Goal: Information Seeking & Learning: Compare options

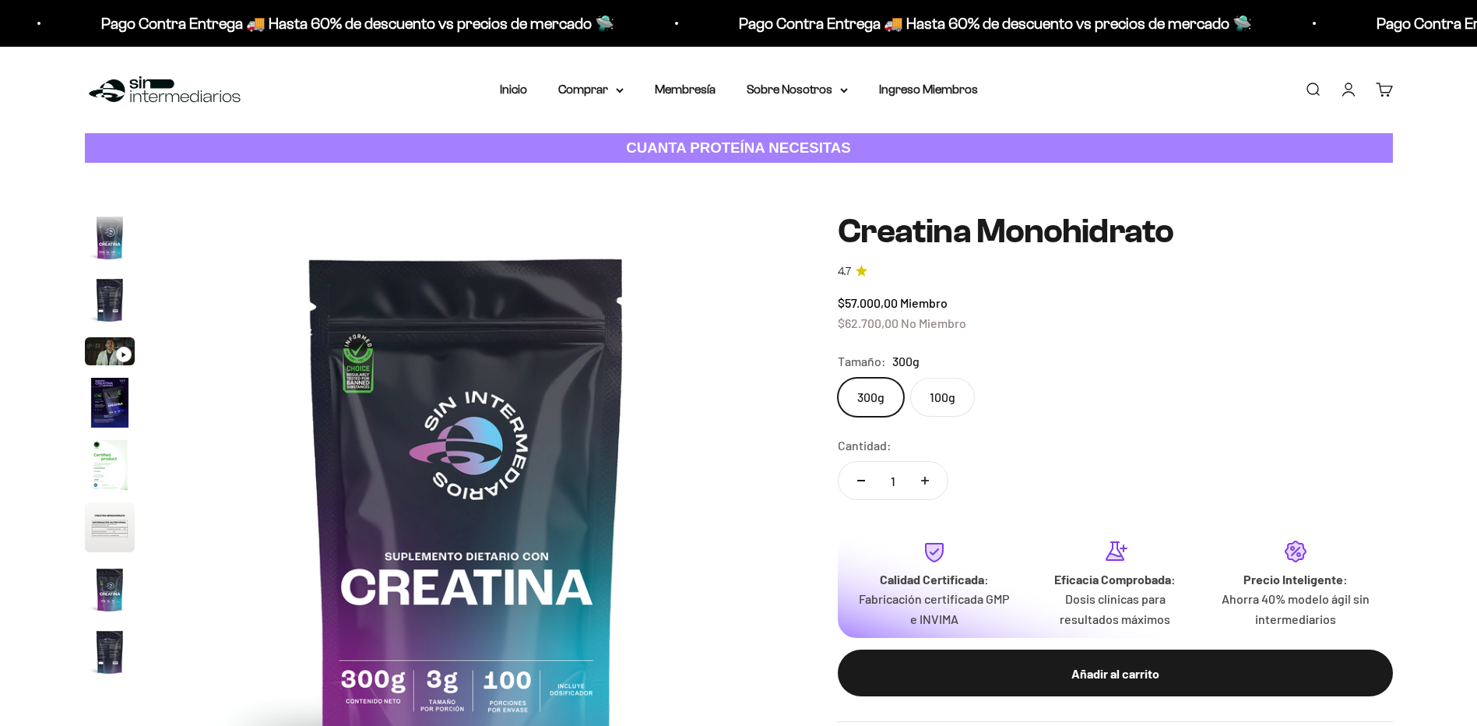
scroll to position [64, 0]
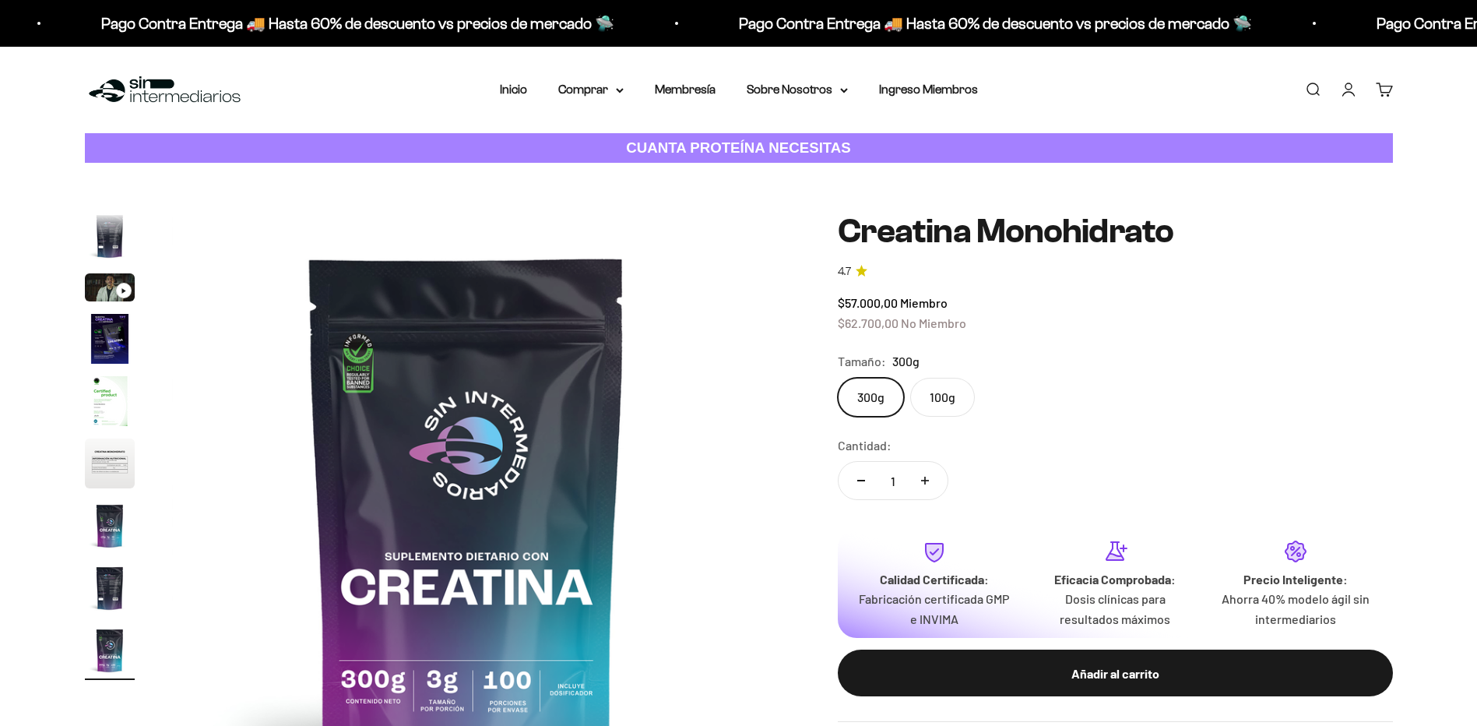
click at [950, 407] on label "100g" at bounding box center [942, 397] width 65 height 39
click at [838, 378] on input "100g" at bounding box center [837, 377] width 1 height 1
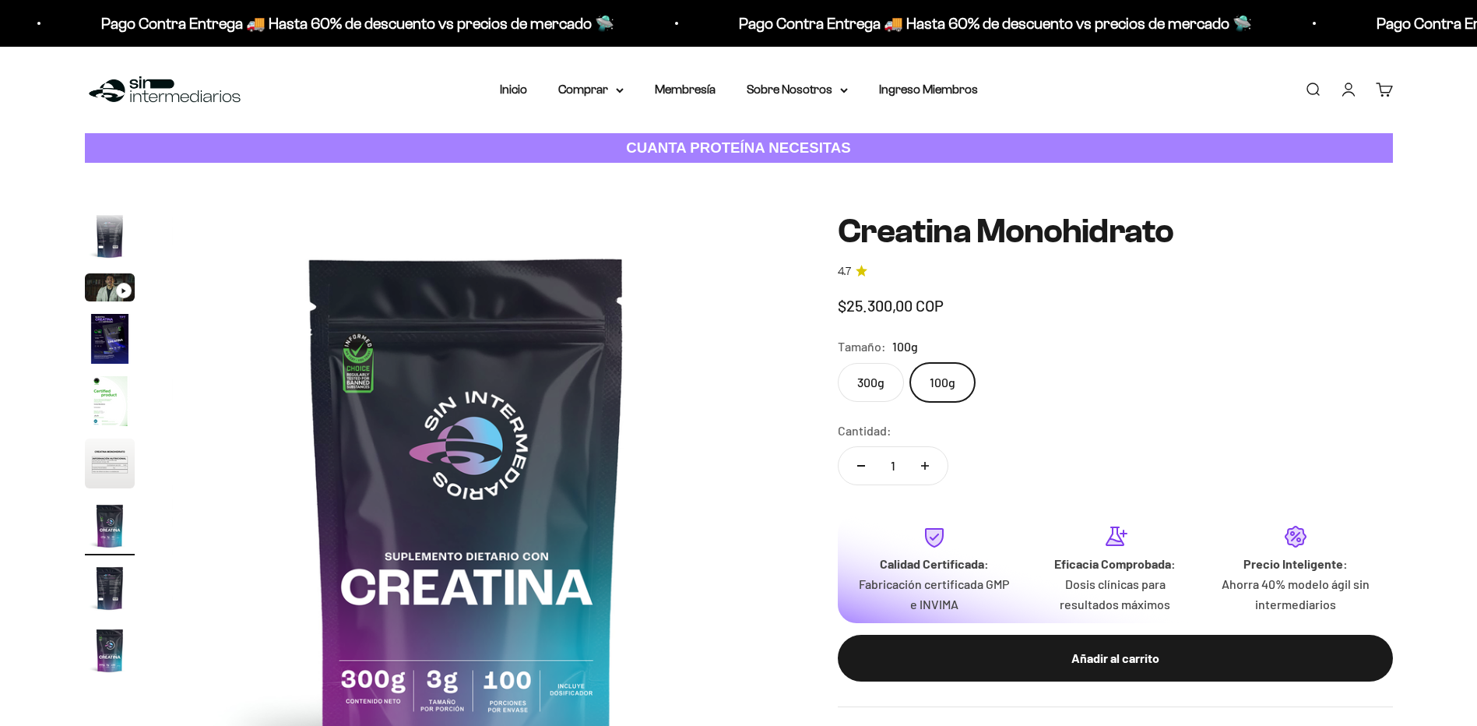
scroll to position [0, 3659]
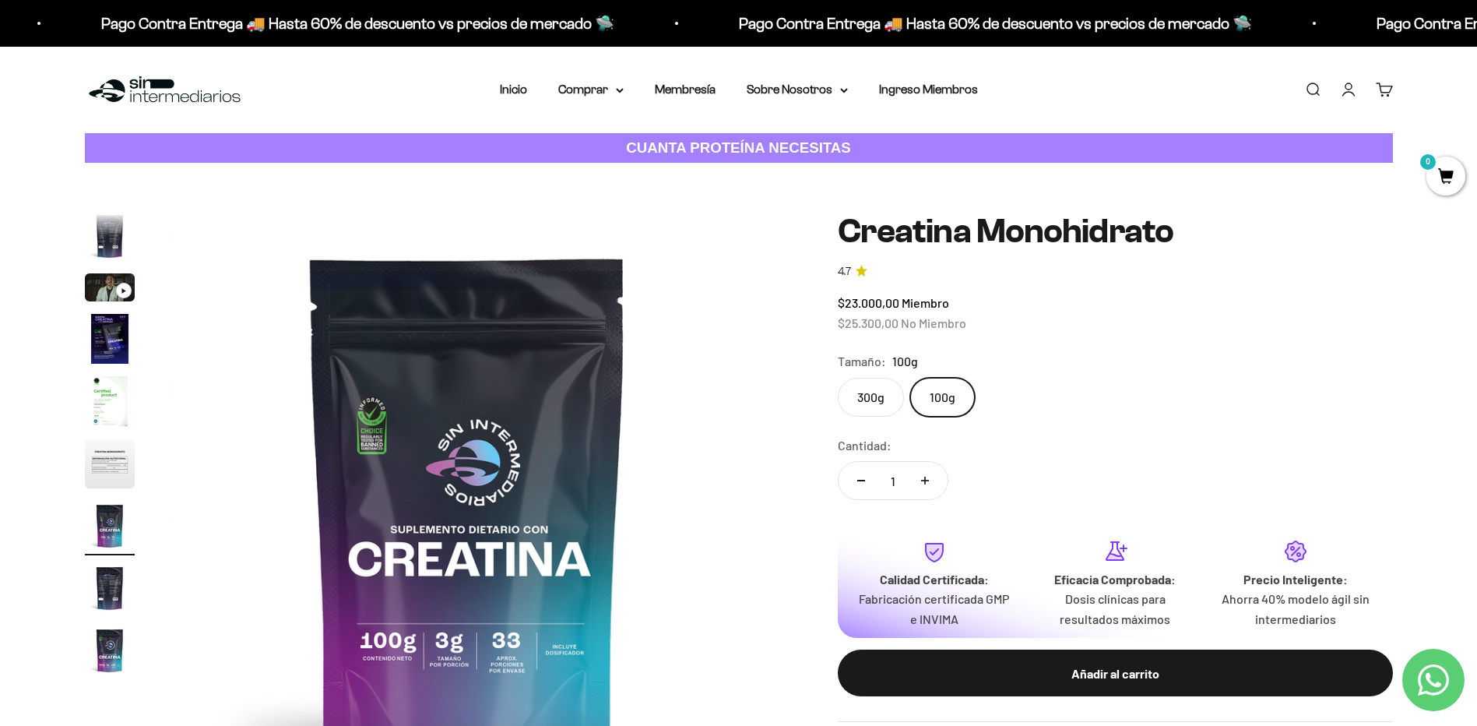
click at [876, 398] on label "300g" at bounding box center [871, 397] width 66 height 39
click at [838, 378] on input "300g" at bounding box center [837, 377] width 1 height 1
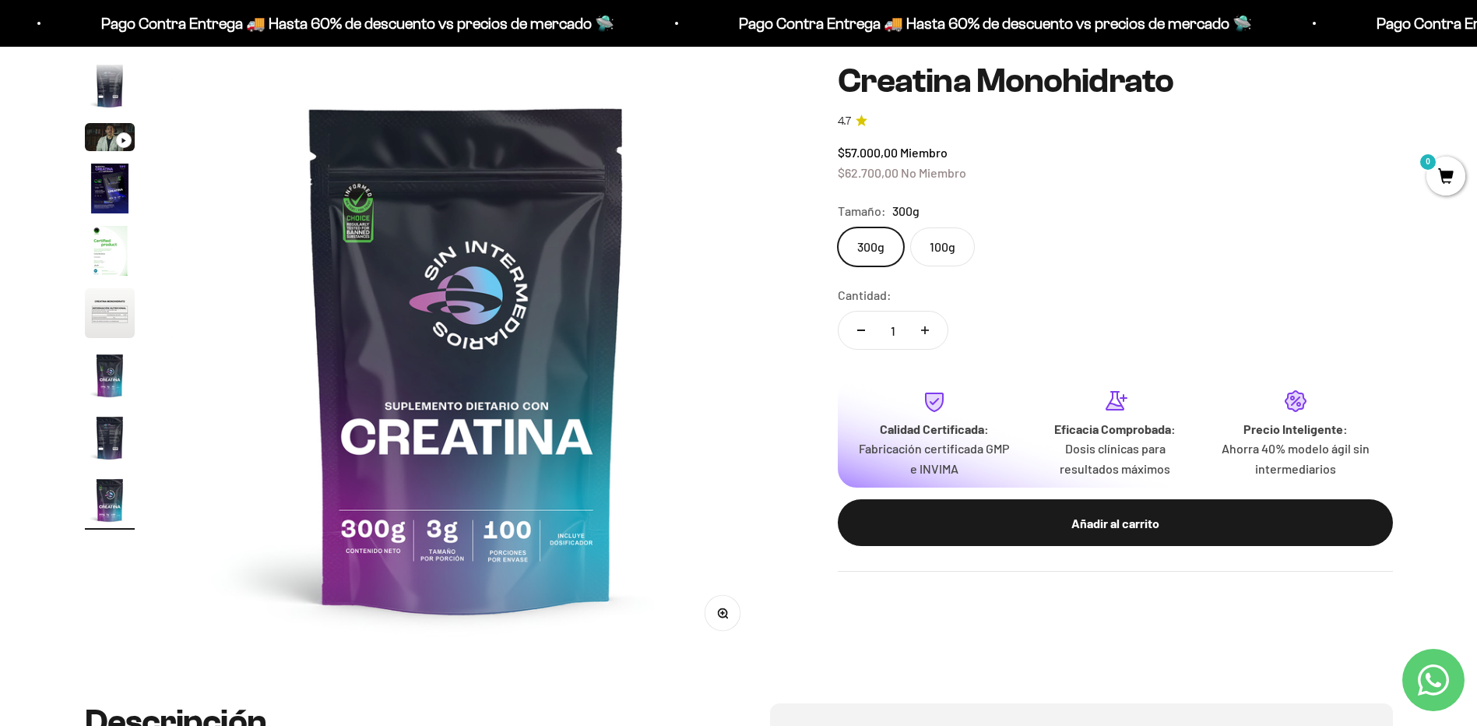
scroll to position [156, 0]
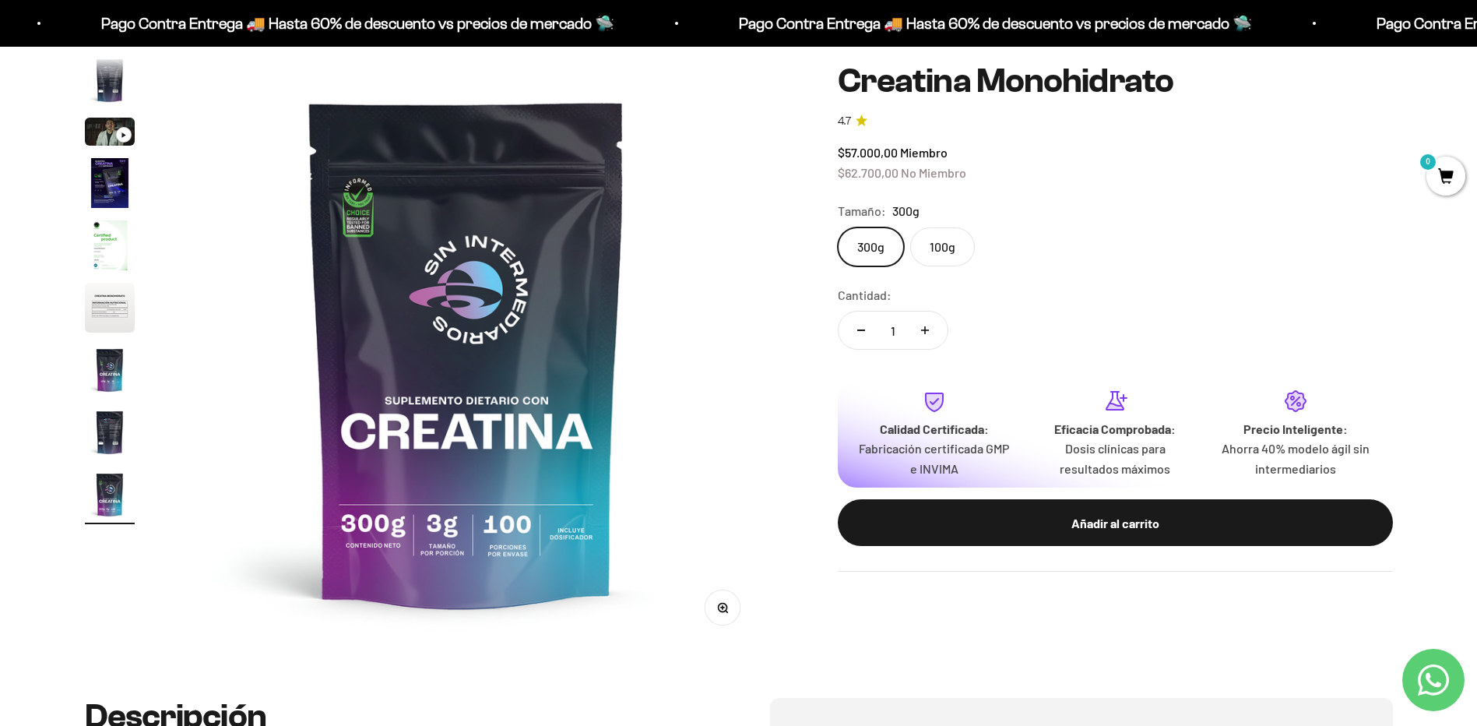
click at [120, 308] on img "Ir al artículo 6" at bounding box center [110, 308] width 50 height 50
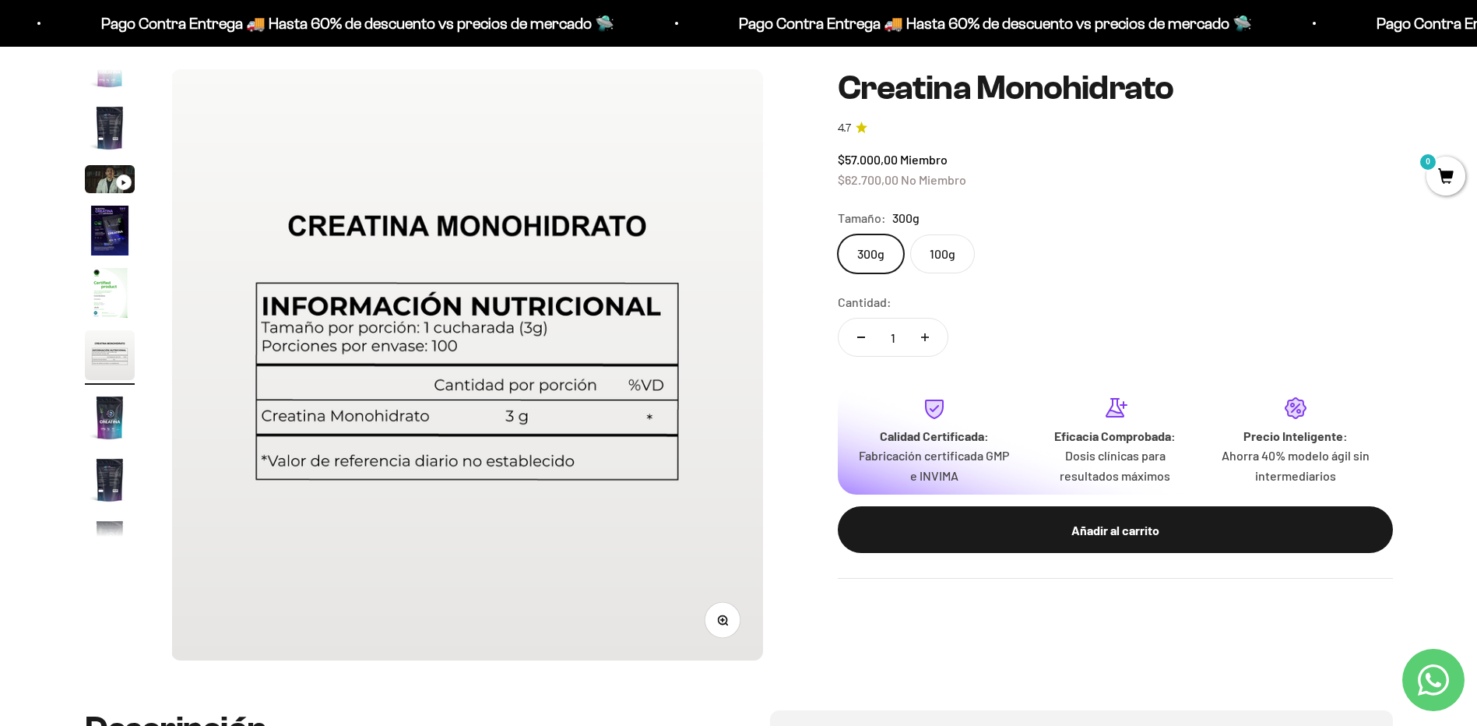
scroll to position [0, 0]
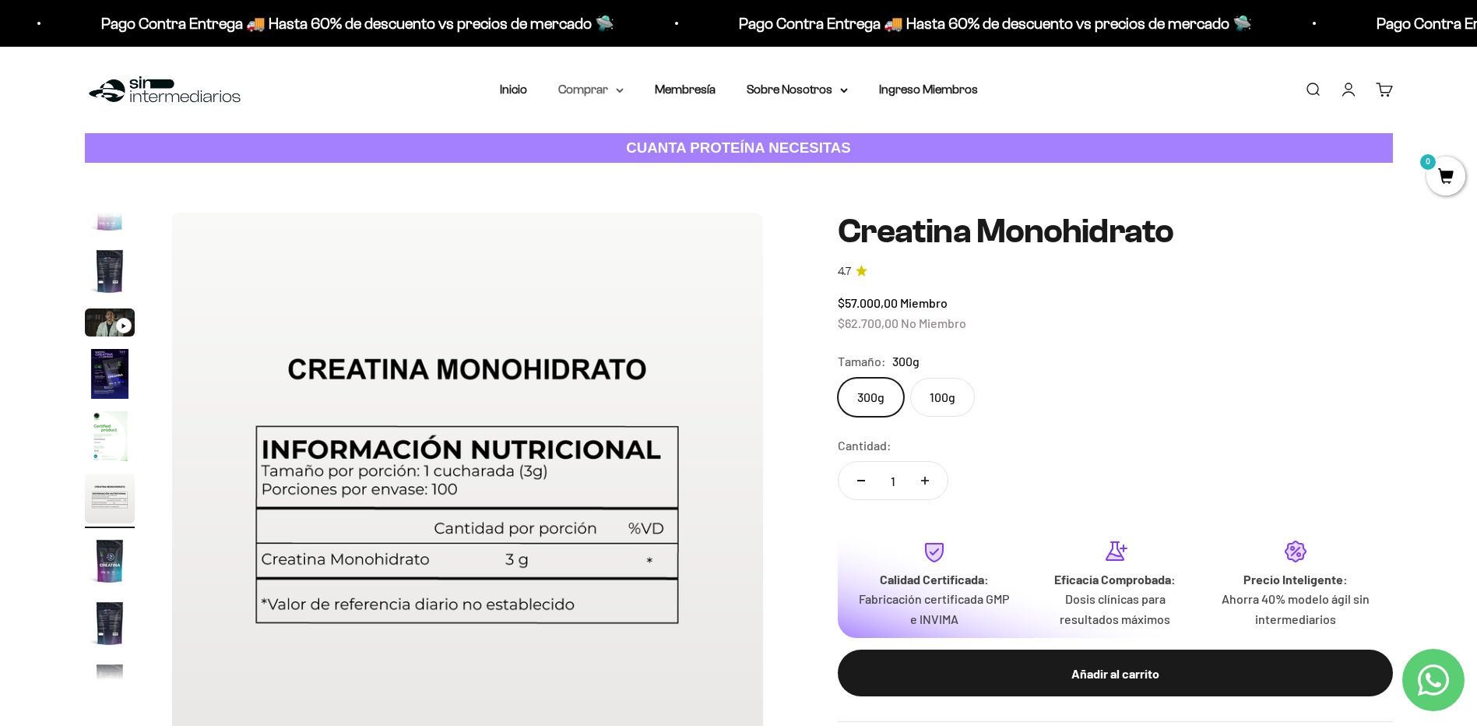
click at [603, 88] on summary "Comprar" at bounding box center [590, 89] width 65 height 20
click at [679, 175] on summary "Otros Suplementos" at bounding box center [632, 169] width 128 height 20
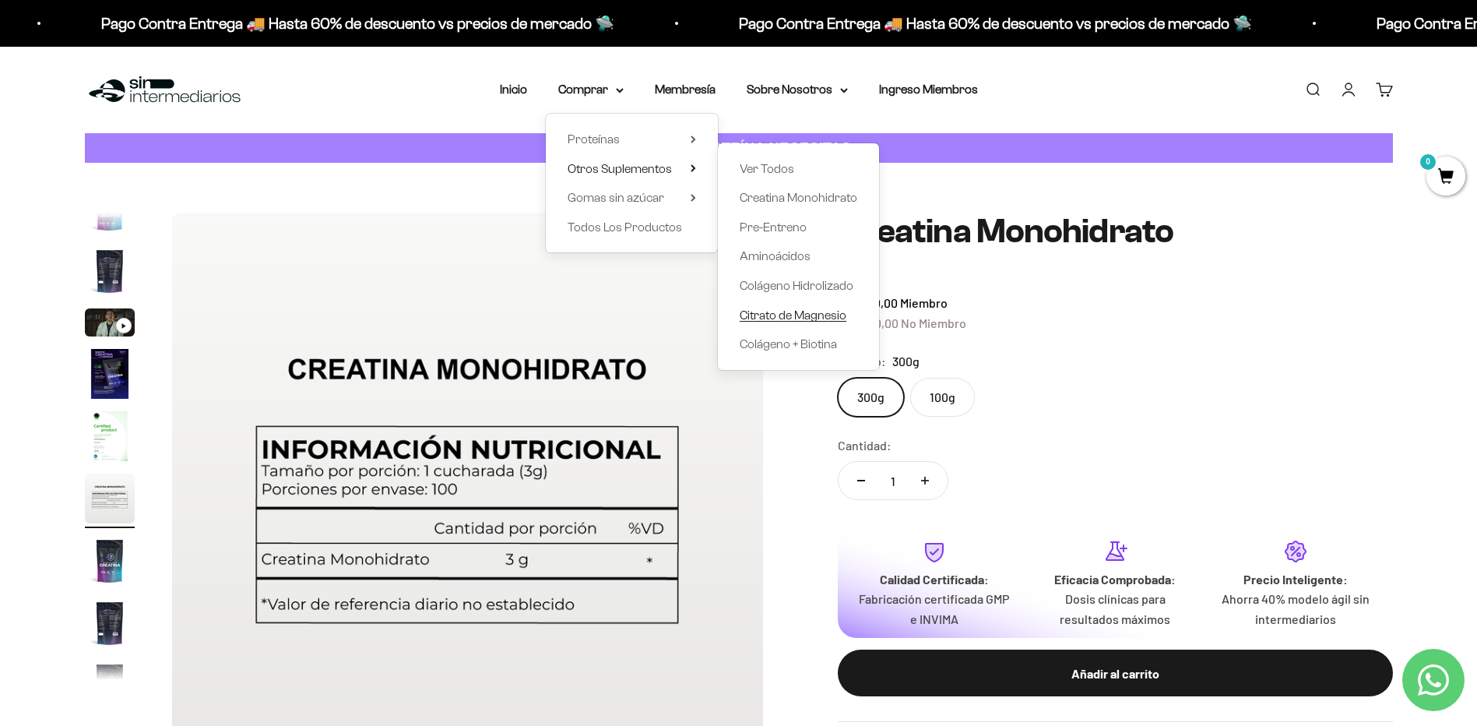
click at [800, 320] on span "Citrato de Magnesio" at bounding box center [793, 314] width 107 height 13
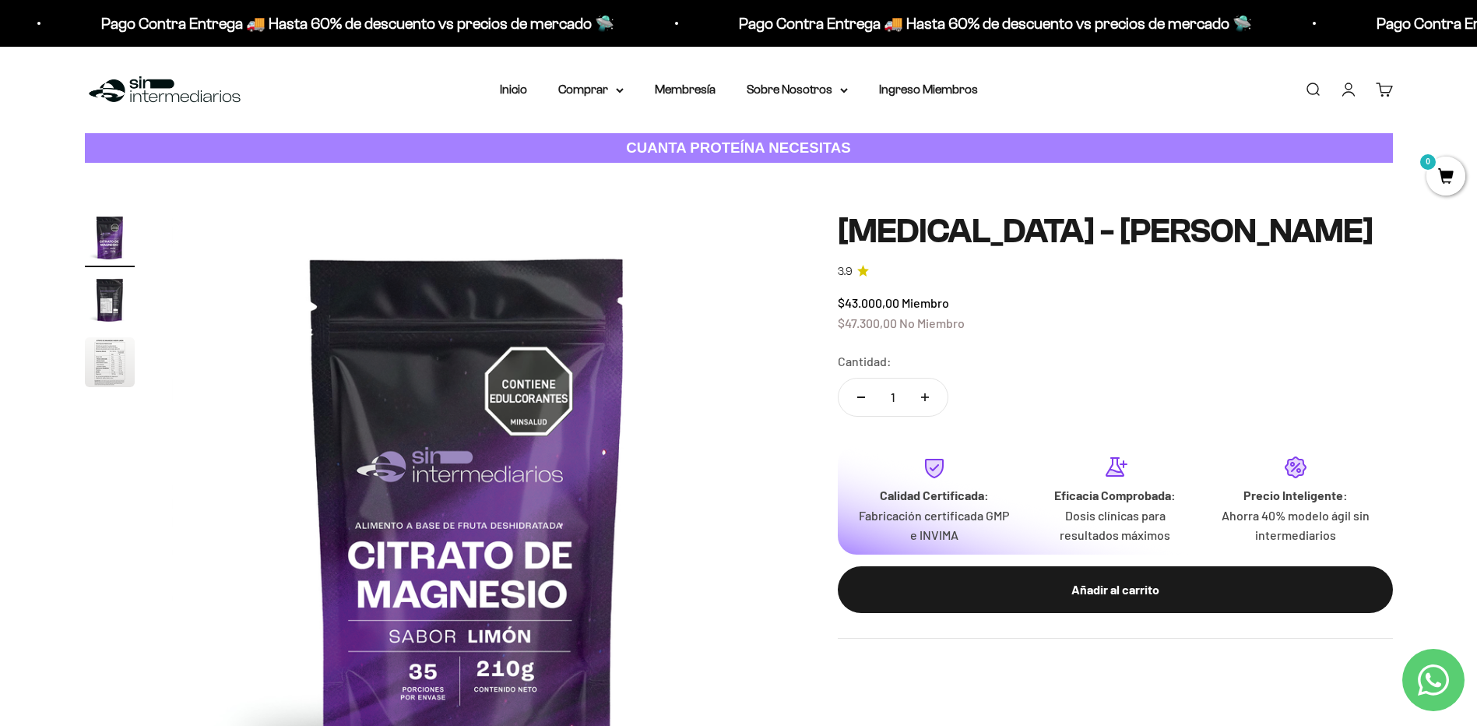
click at [105, 356] on img "Ir al artículo 3" at bounding box center [110, 362] width 50 height 50
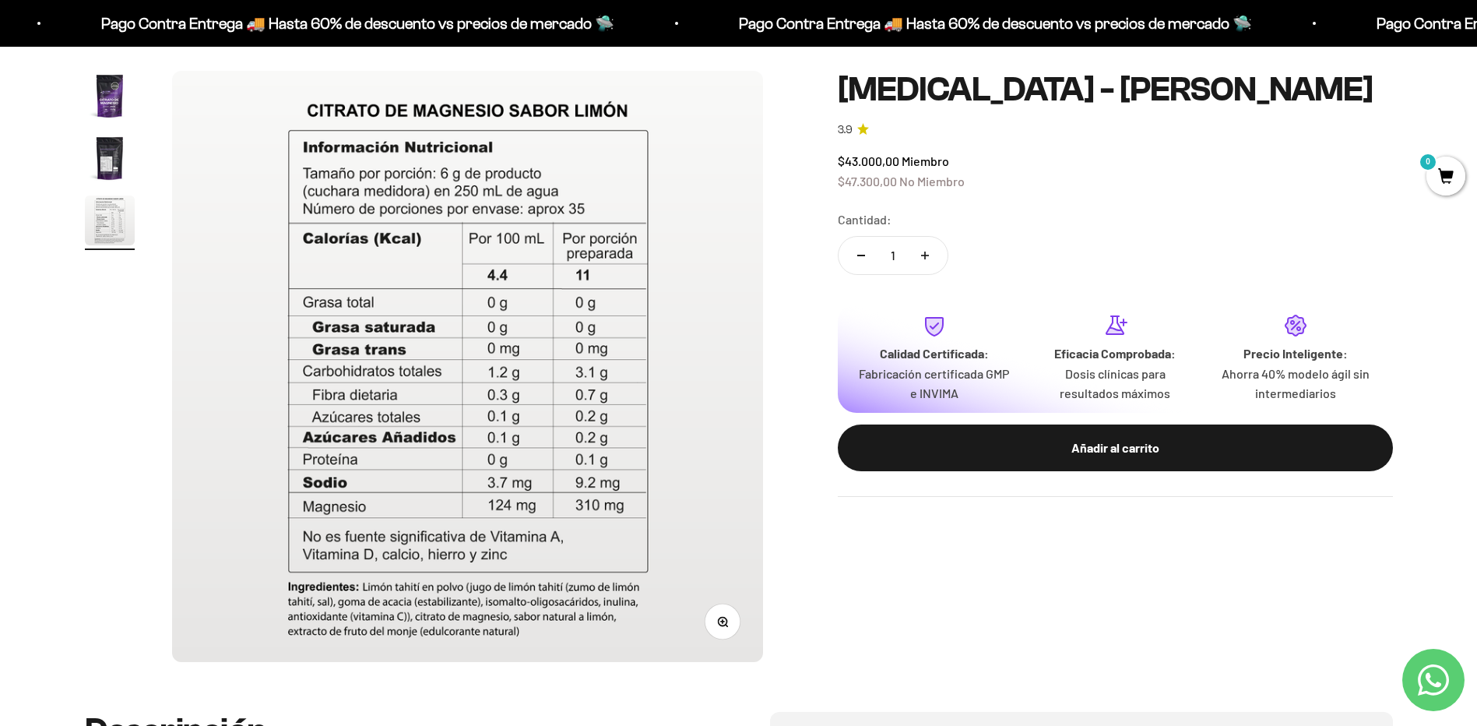
scroll to position [156, 0]
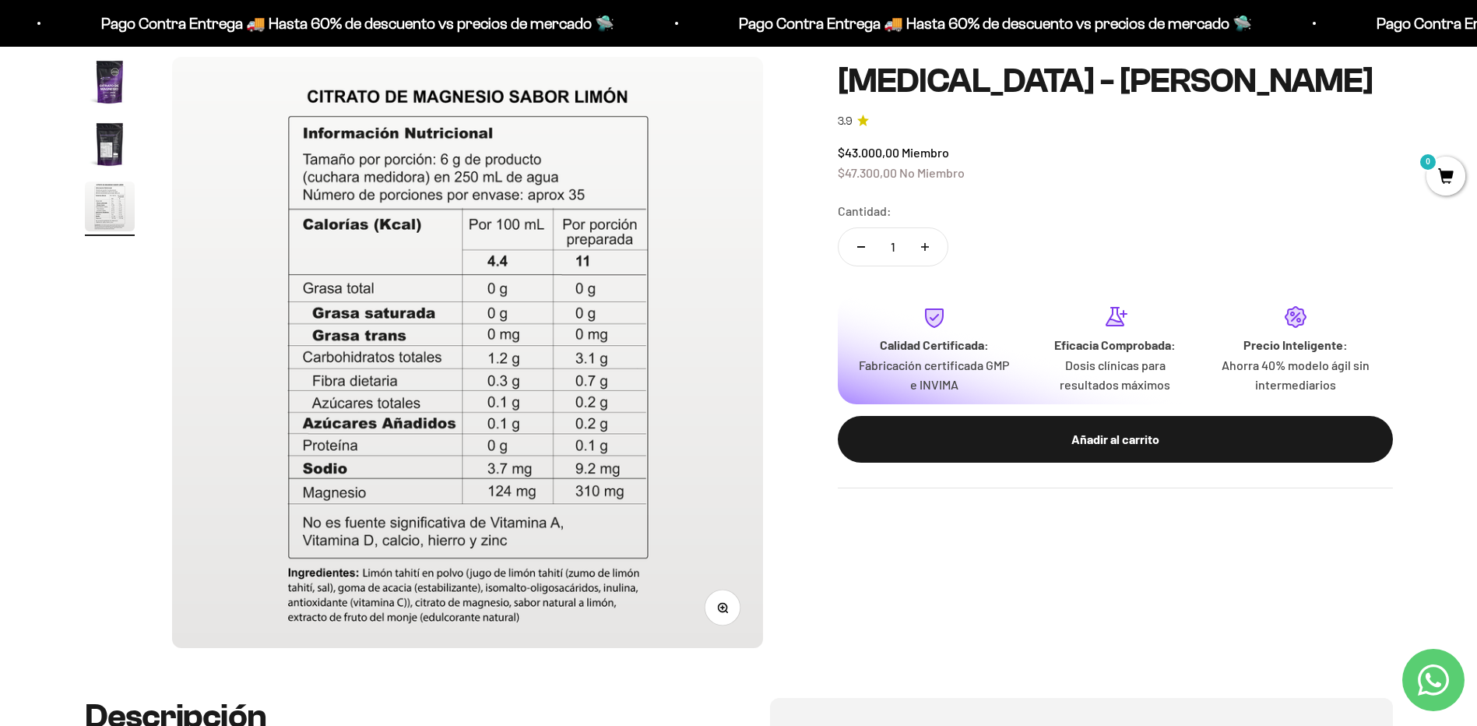
click at [107, 186] on img "Ir al artículo 3" at bounding box center [110, 206] width 50 height 50
click at [106, 128] on img "Ir al artículo 2" at bounding box center [110, 144] width 50 height 50
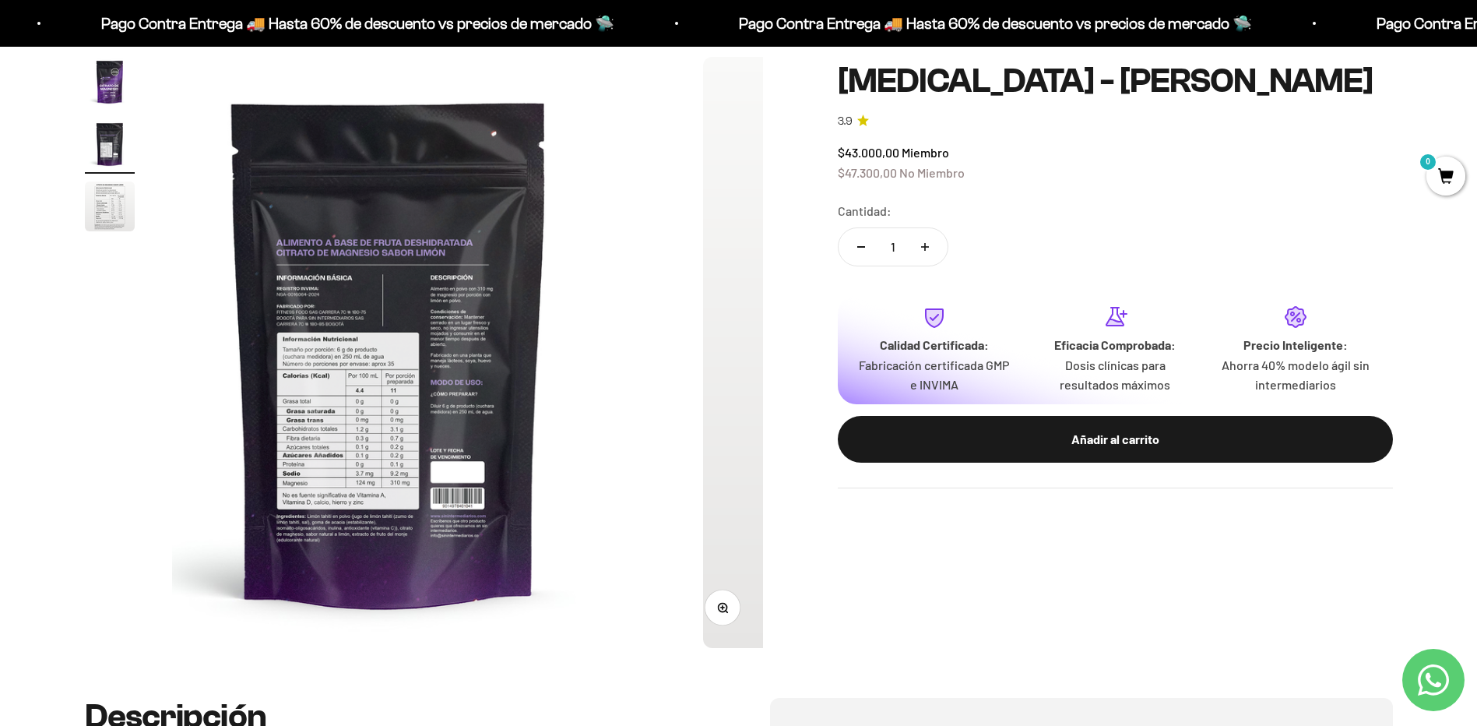
scroll to position [0, 610]
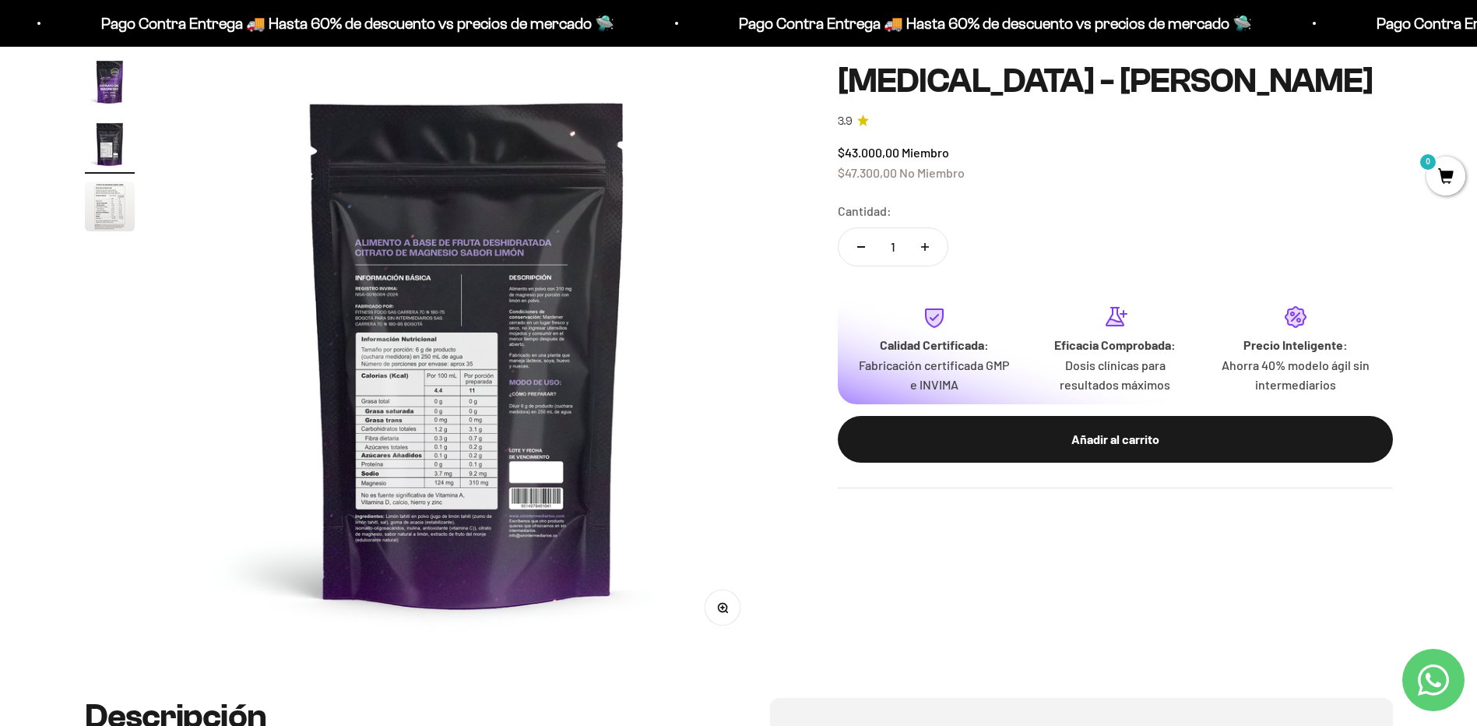
click at [466, 420] on img at bounding box center [467, 352] width 591 height 591
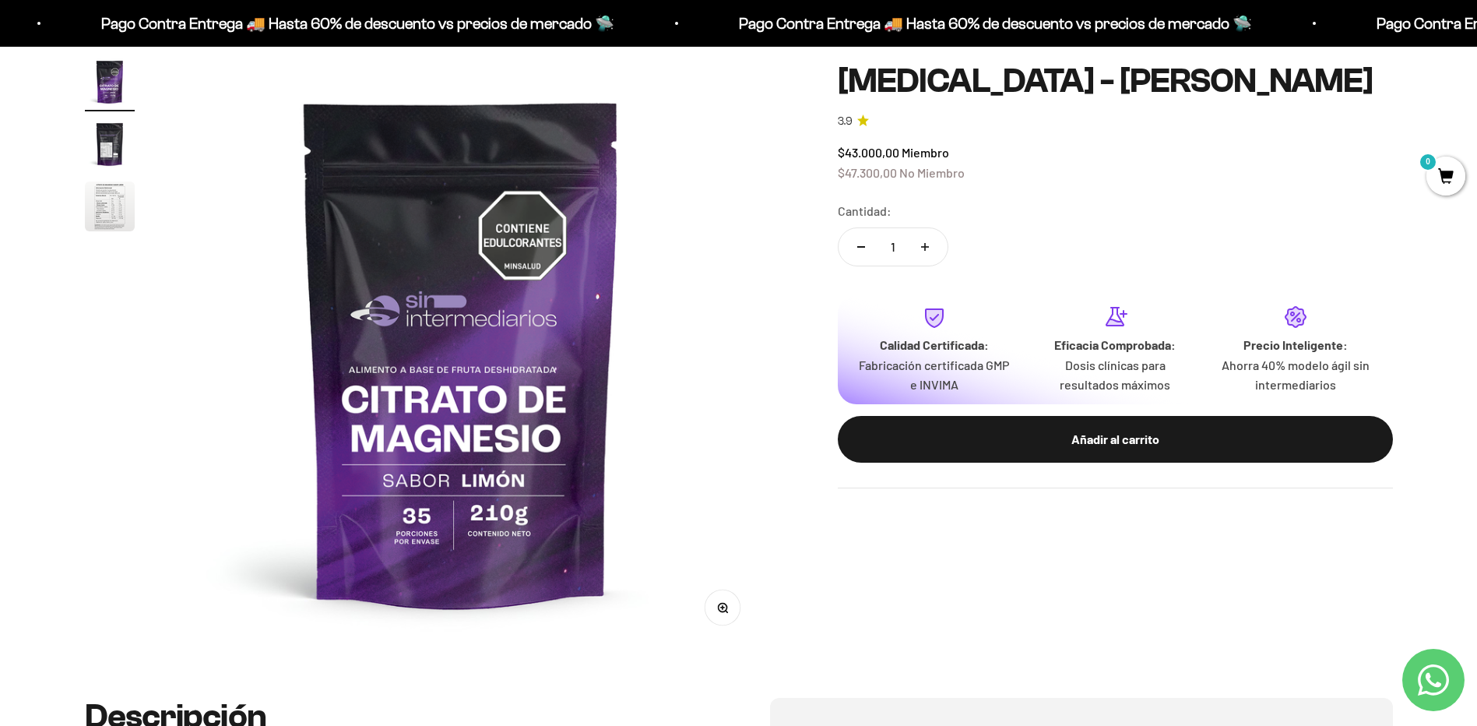
scroll to position [0, 0]
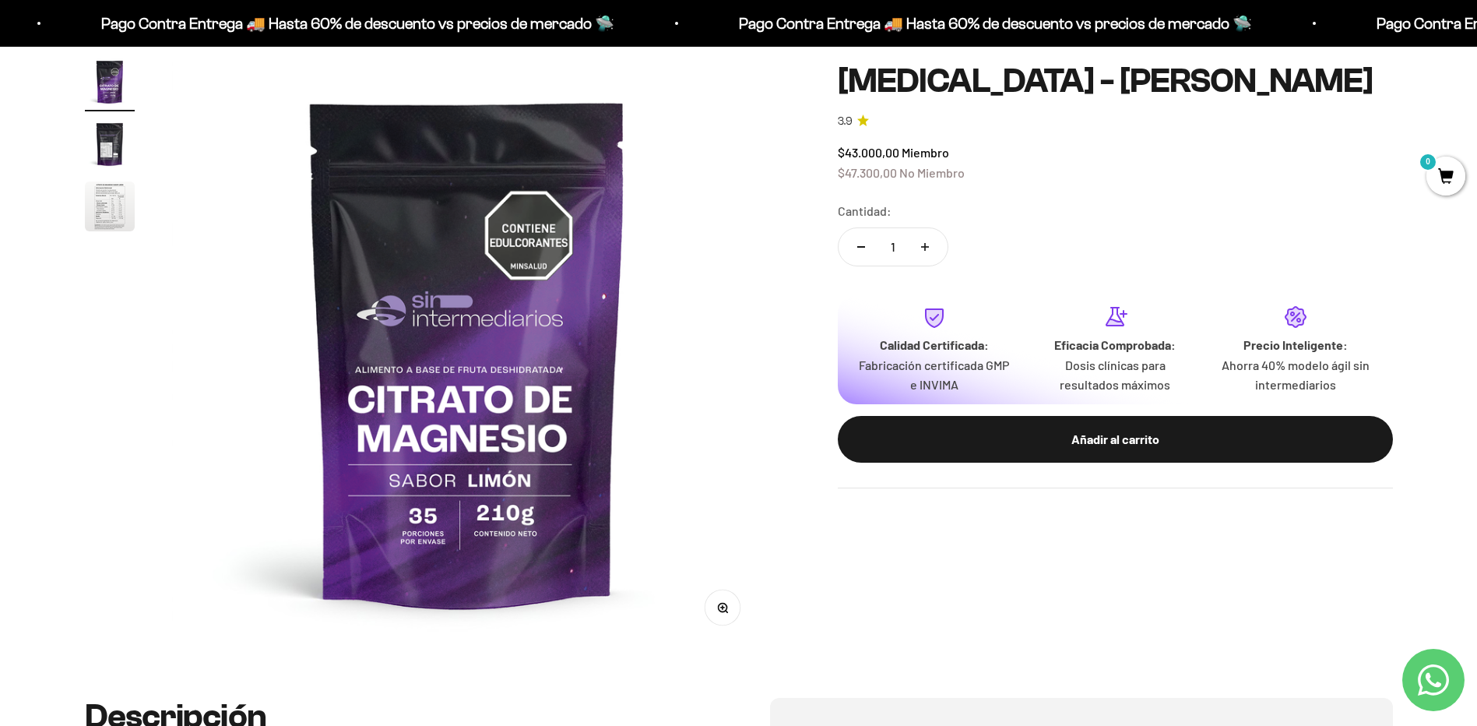
click at [107, 79] on img "Ir al artículo 1" at bounding box center [110, 82] width 50 height 50
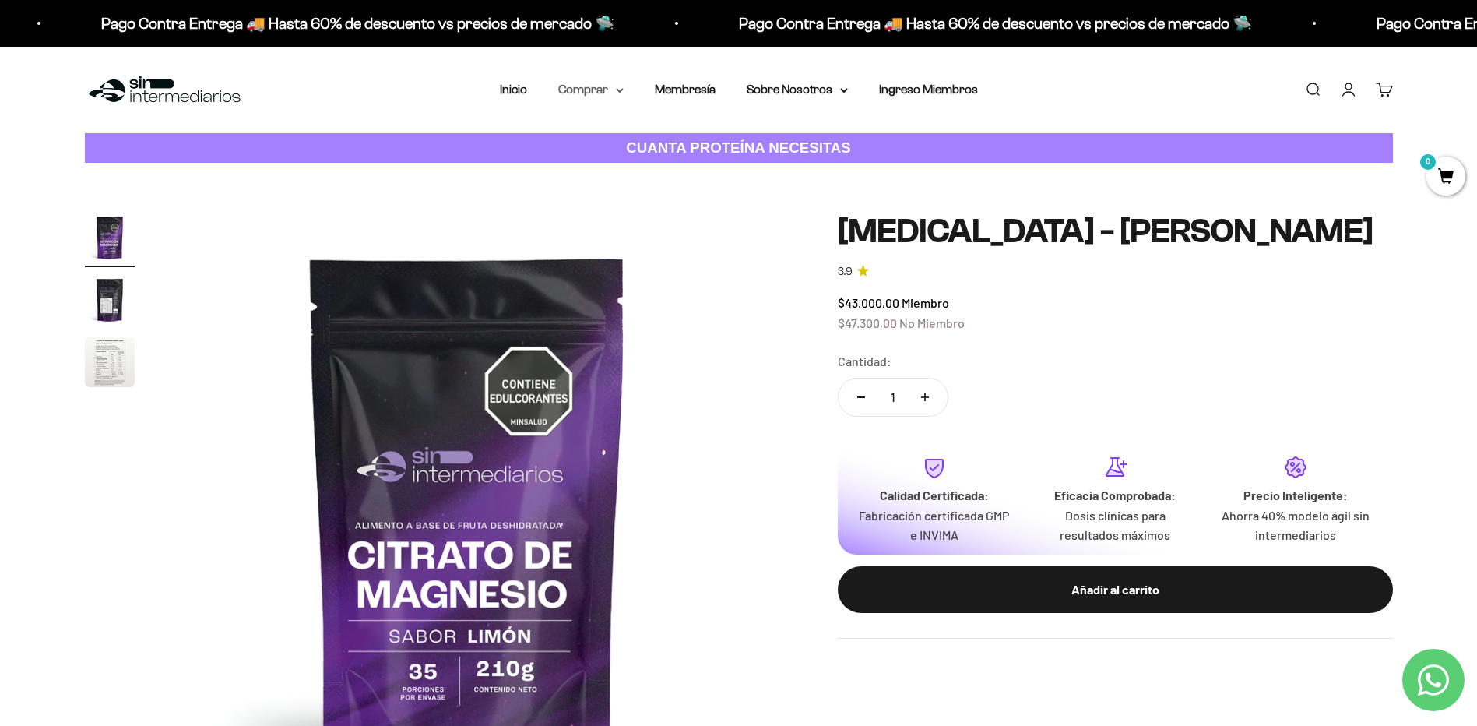
click at [603, 90] on summary "Comprar" at bounding box center [590, 89] width 65 height 20
click at [645, 195] on span "Gomas sin azúcar" at bounding box center [616, 197] width 97 height 13
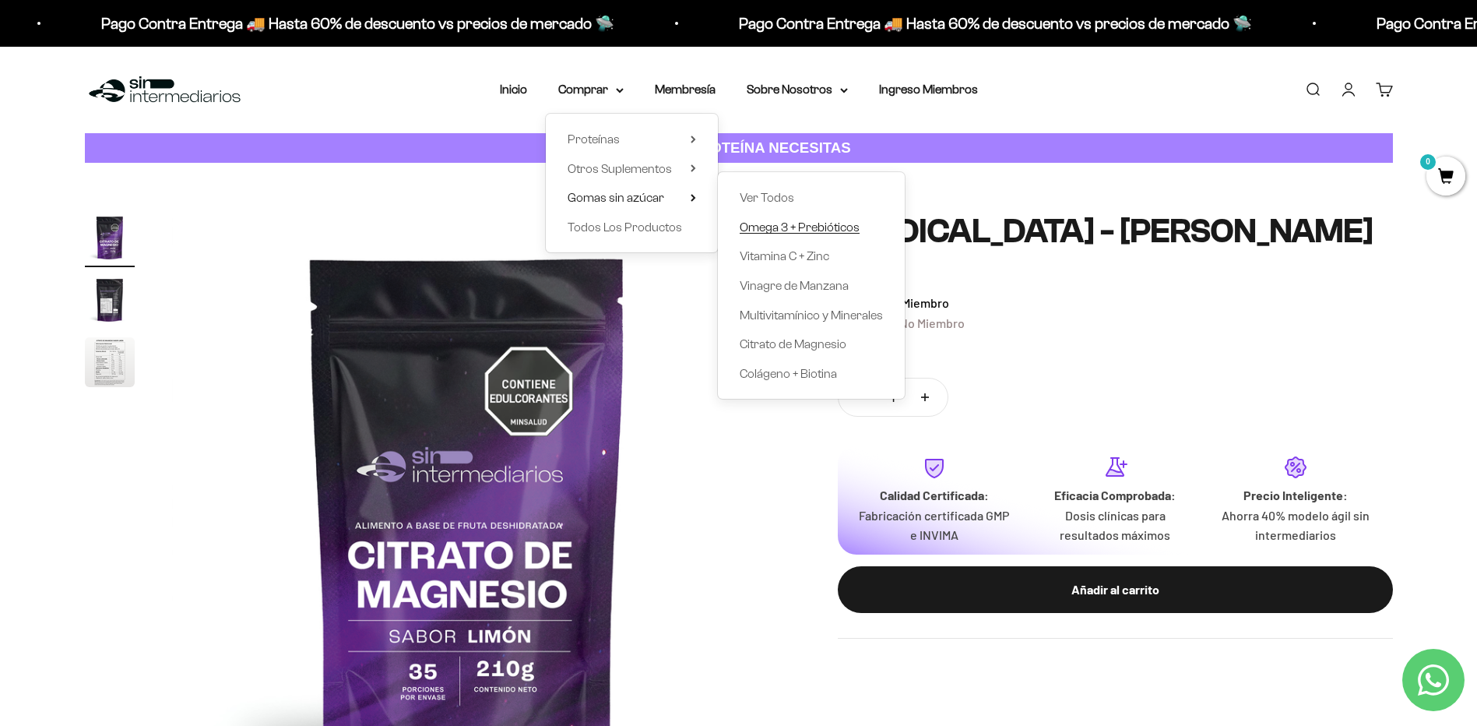
click at [828, 232] on span "Omega 3 + Prebióticos" at bounding box center [800, 226] width 120 height 13
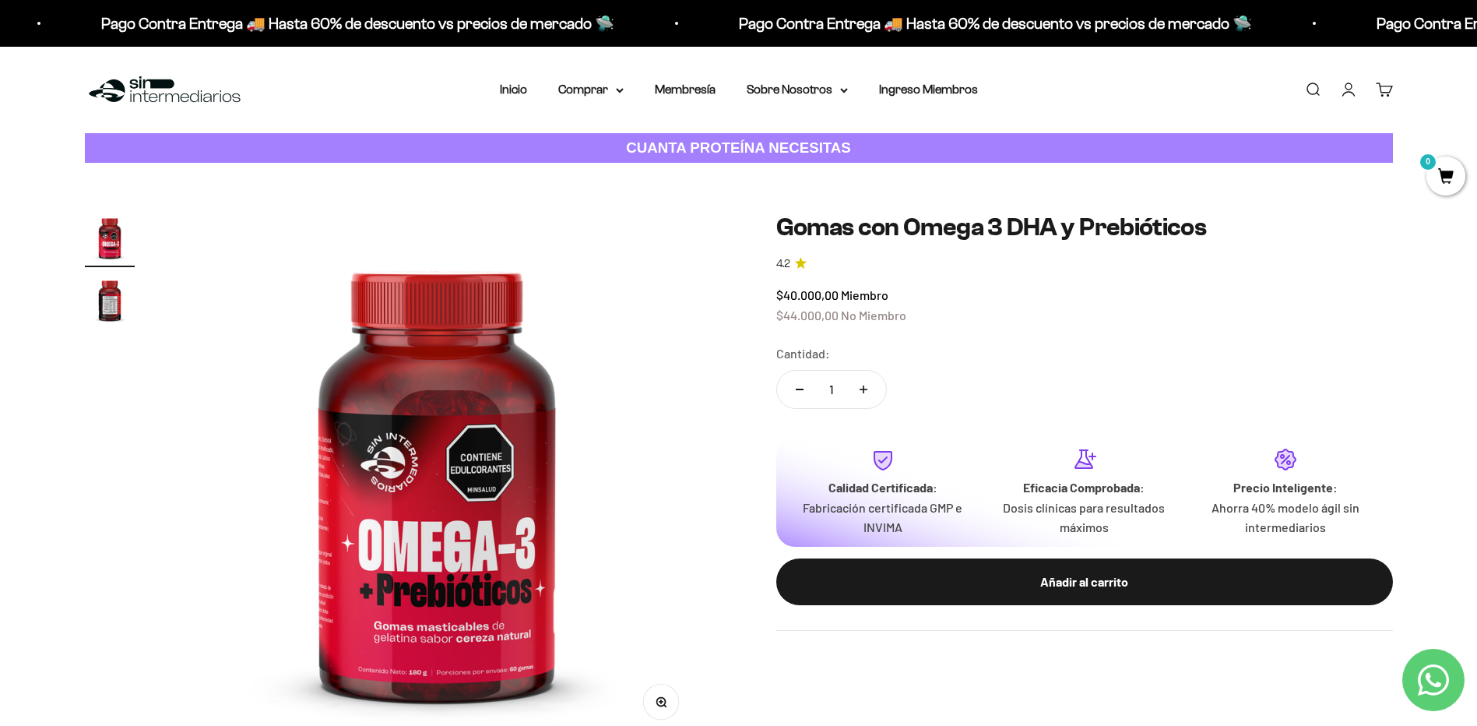
click at [86, 294] on img "Ir al artículo 2" at bounding box center [110, 300] width 50 height 50
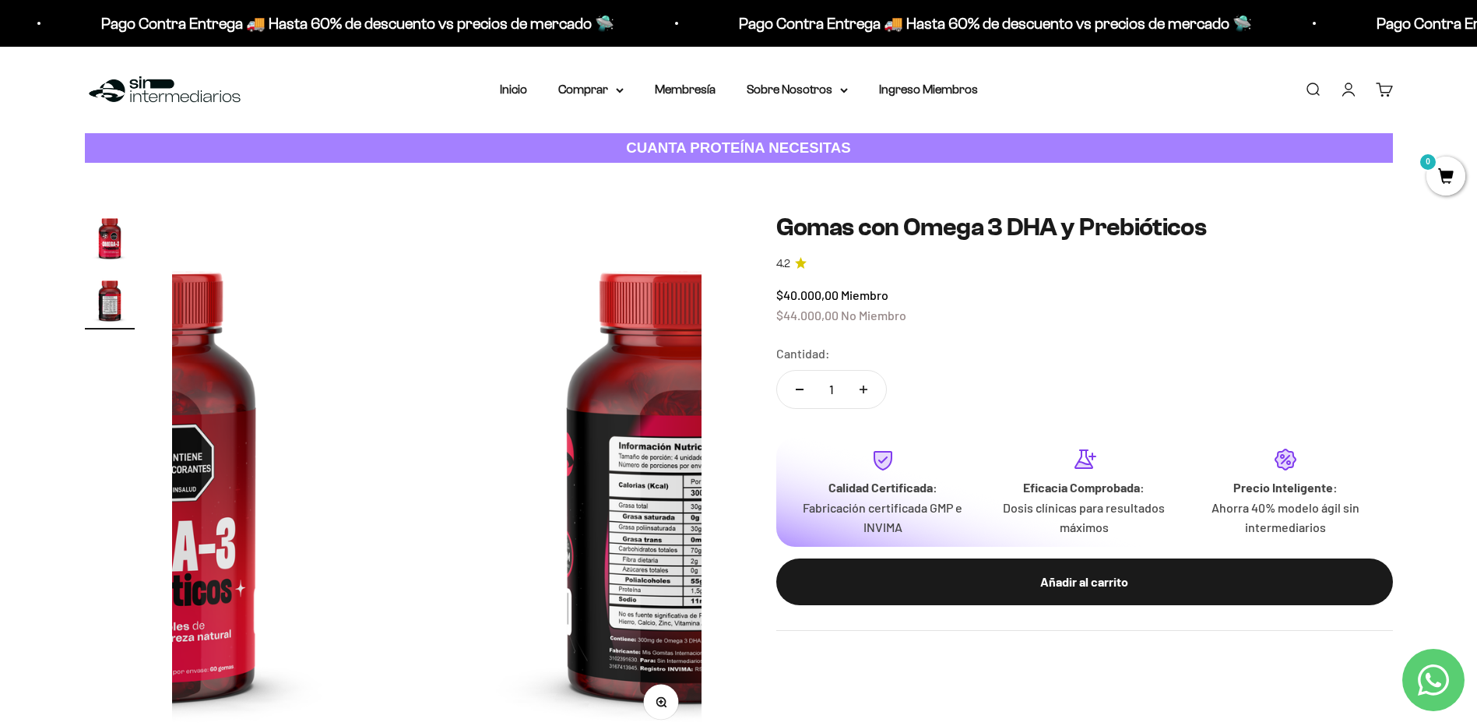
scroll to position [0, 548]
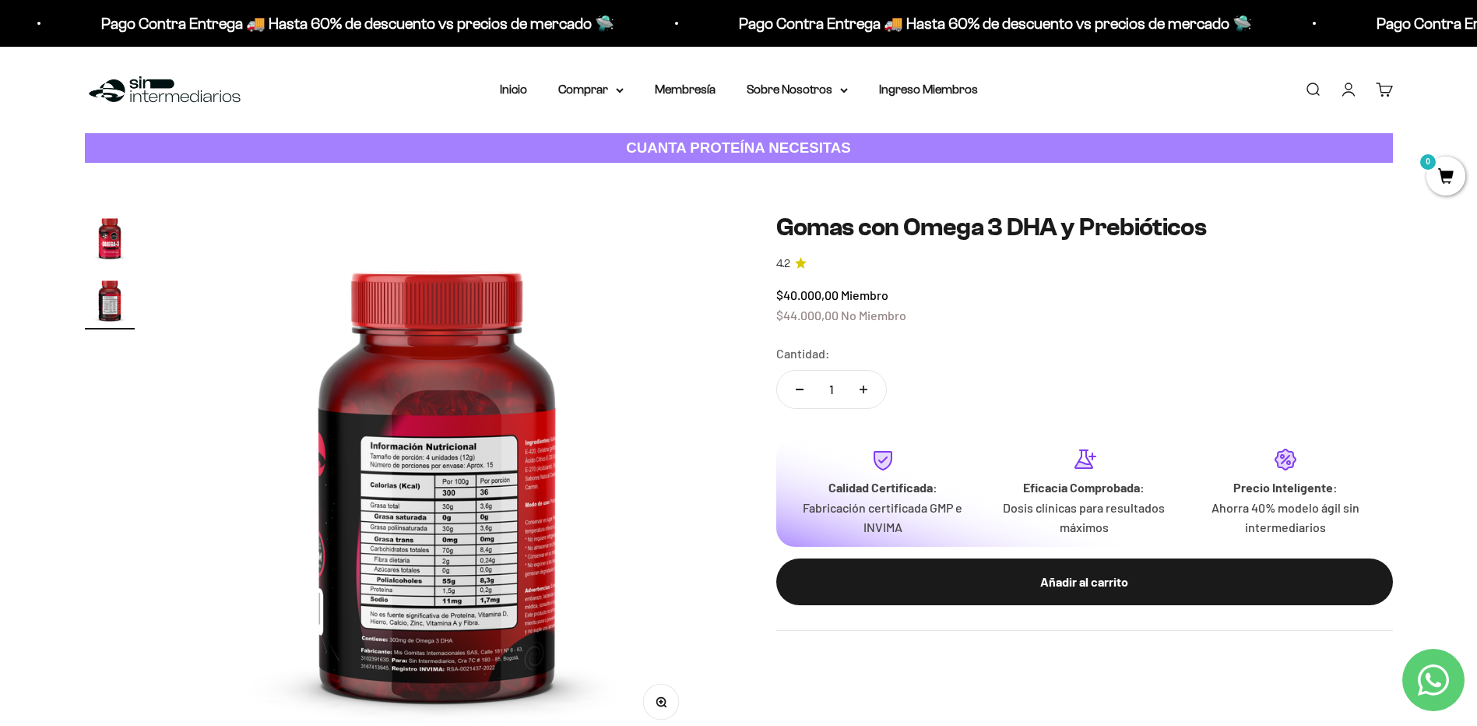
click at [455, 484] on img at bounding box center [436, 477] width 529 height 529
click at [452, 512] on img at bounding box center [436, 477] width 529 height 529
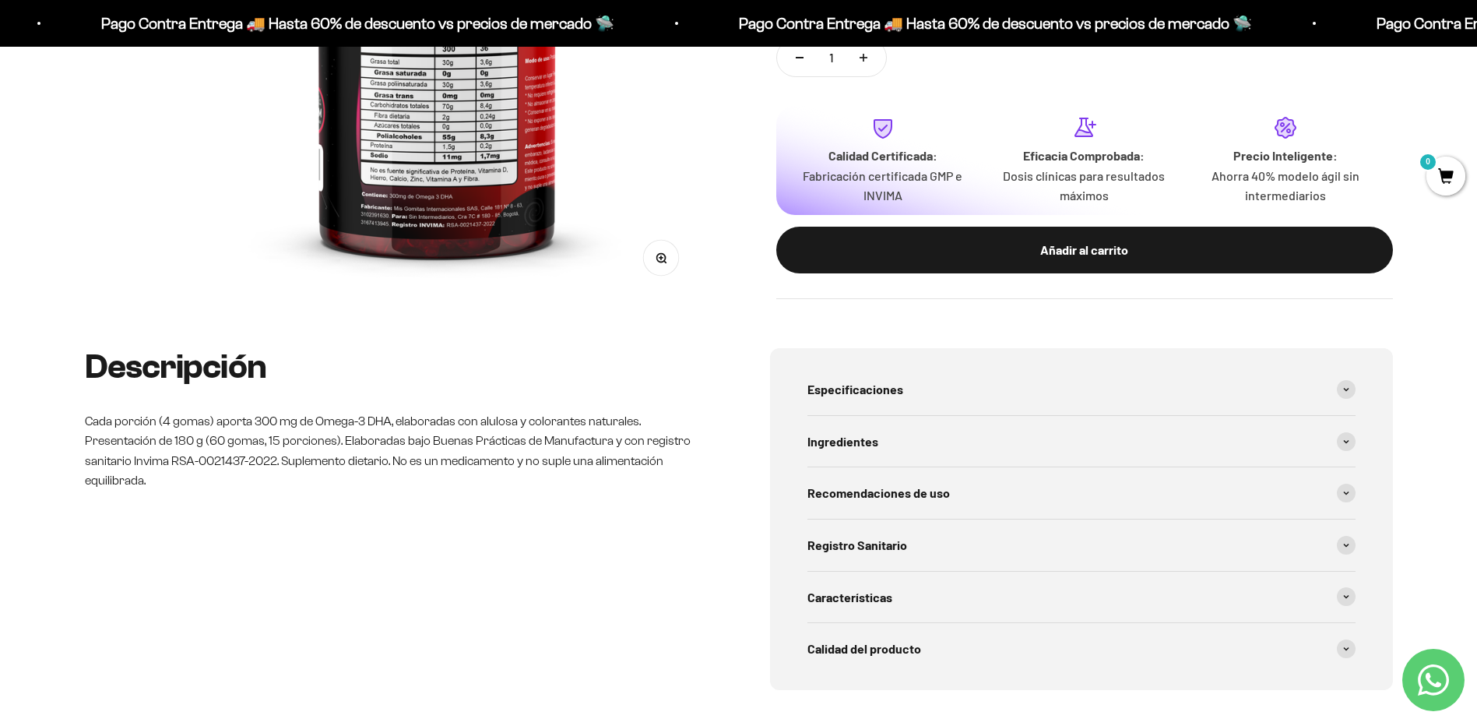
scroll to position [467, 0]
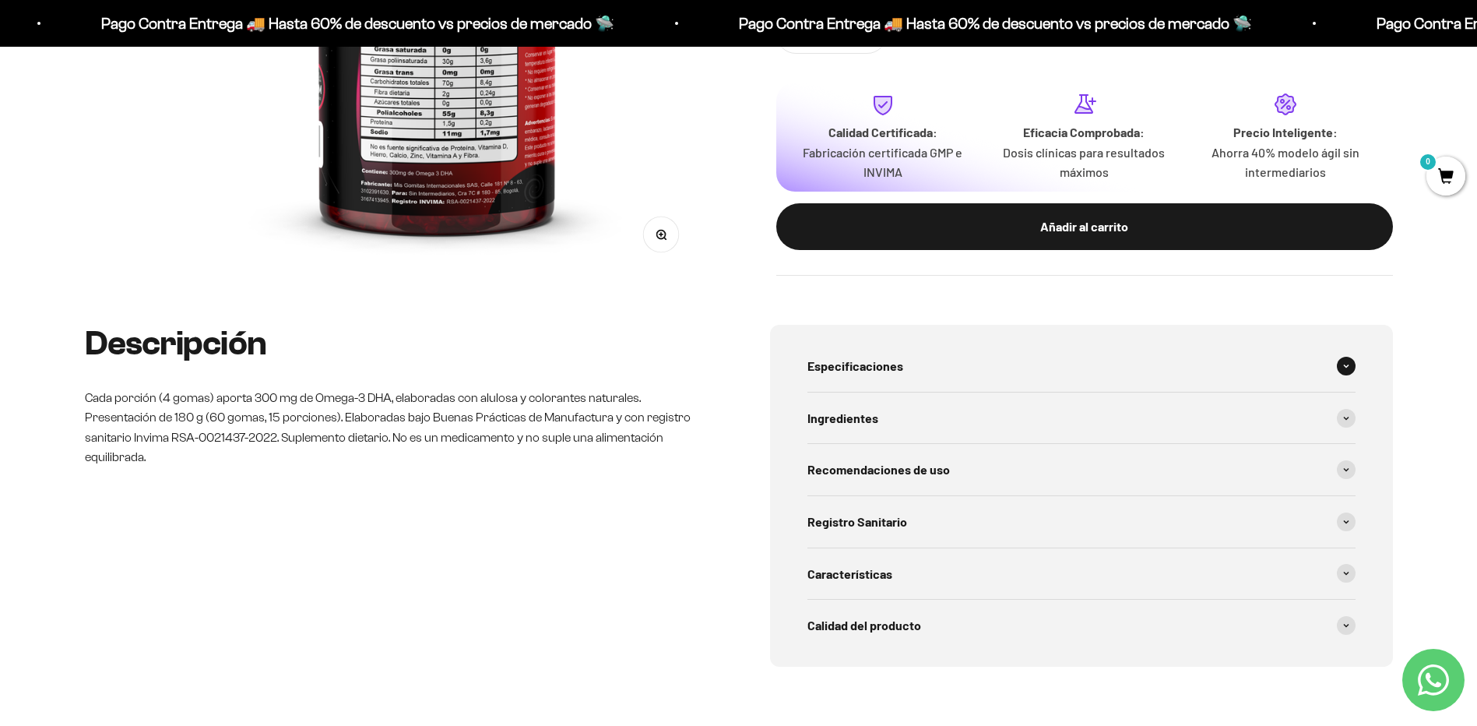
click at [846, 371] on span "Especificaciones" at bounding box center [855, 366] width 96 height 20
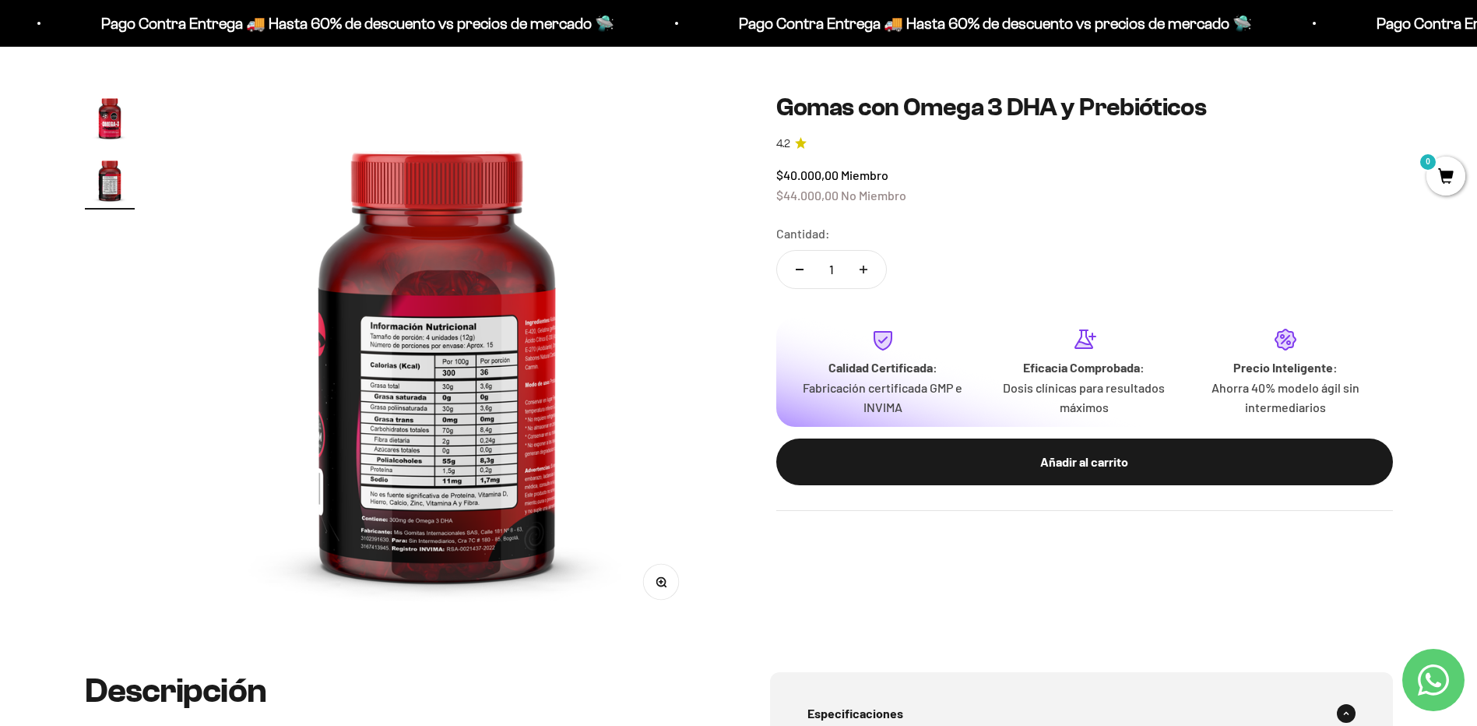
scroll to position [0, 0]
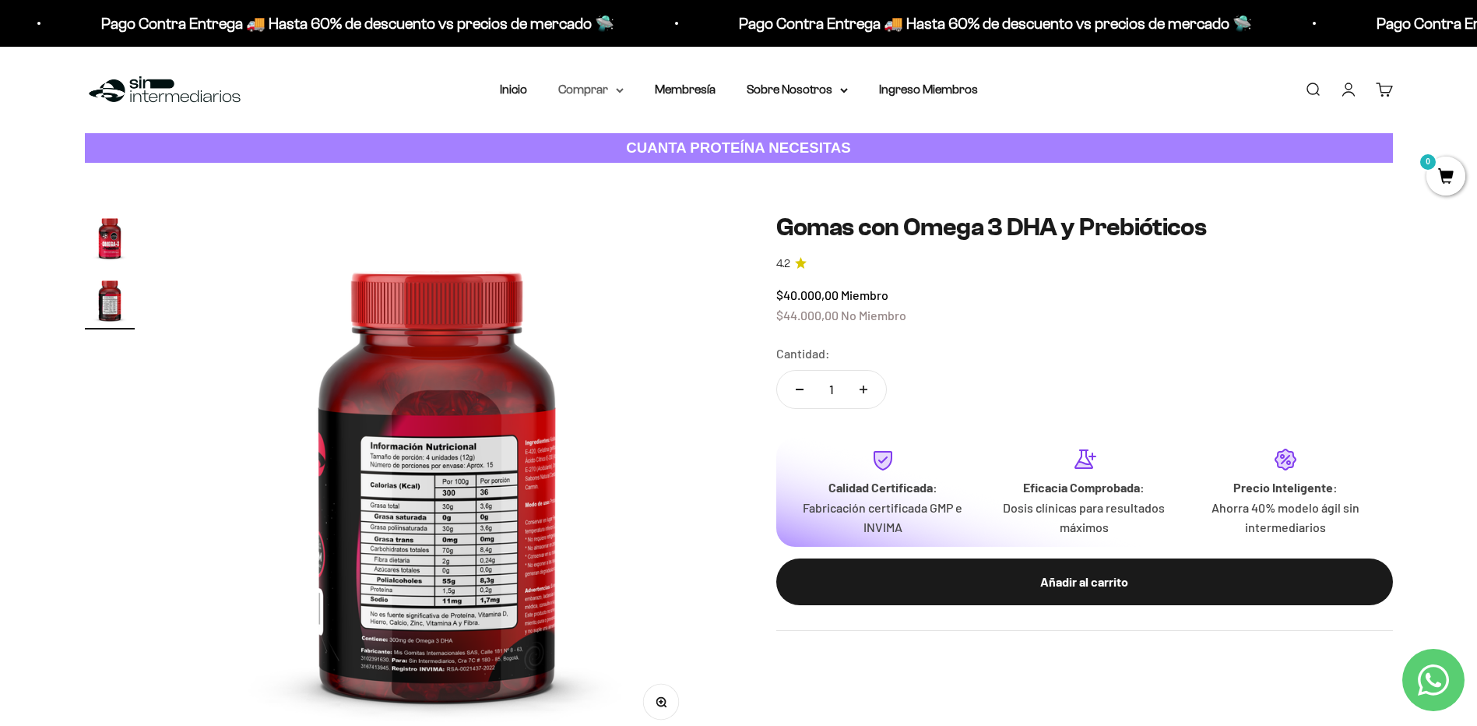
click at [614, 91] on summary "Comprar" at bounding box center [590, 89] width 65 height 20
click at [671, 160] on span "Otros Suplementos" at bounding box center [620, 169] width 104 height 20
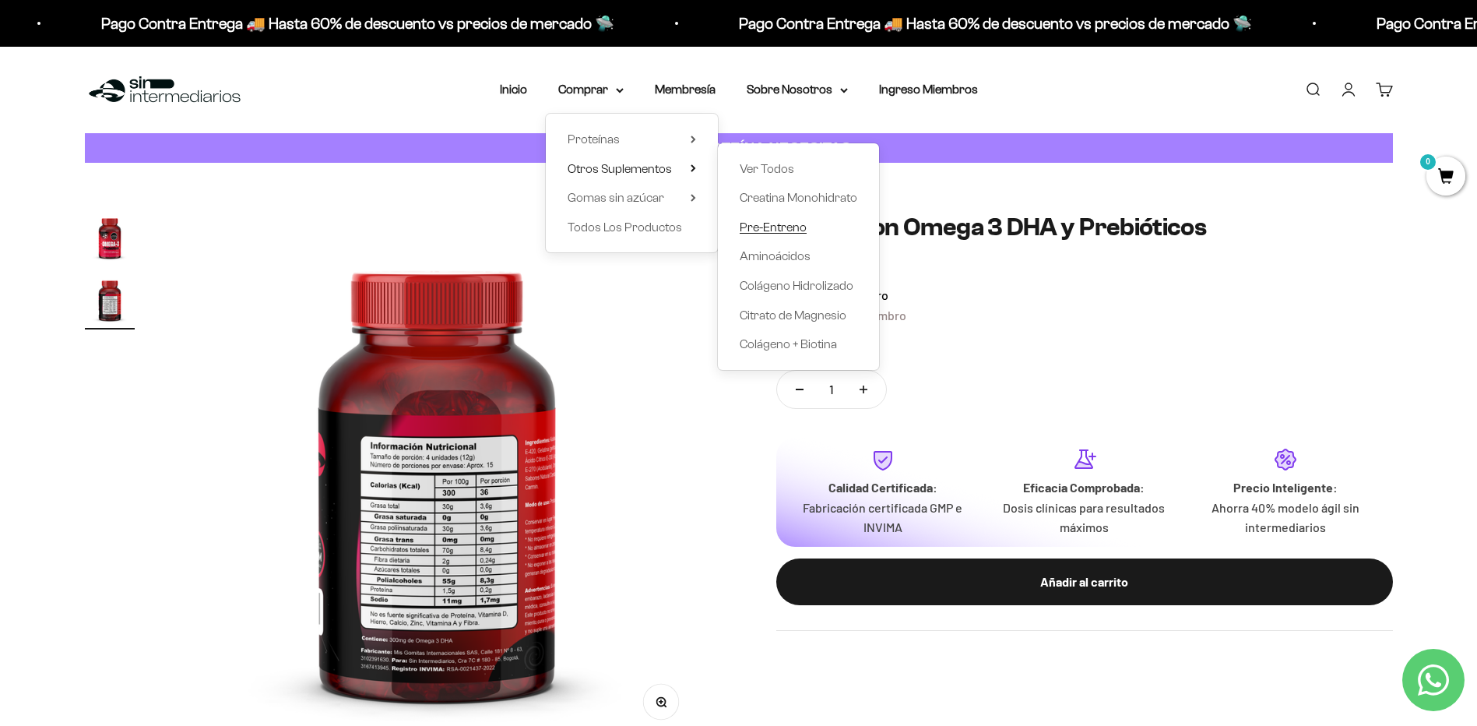
click at [773, 227] on span "Pre-Entreno" at bounding box center [773, 226] width 67 height 13
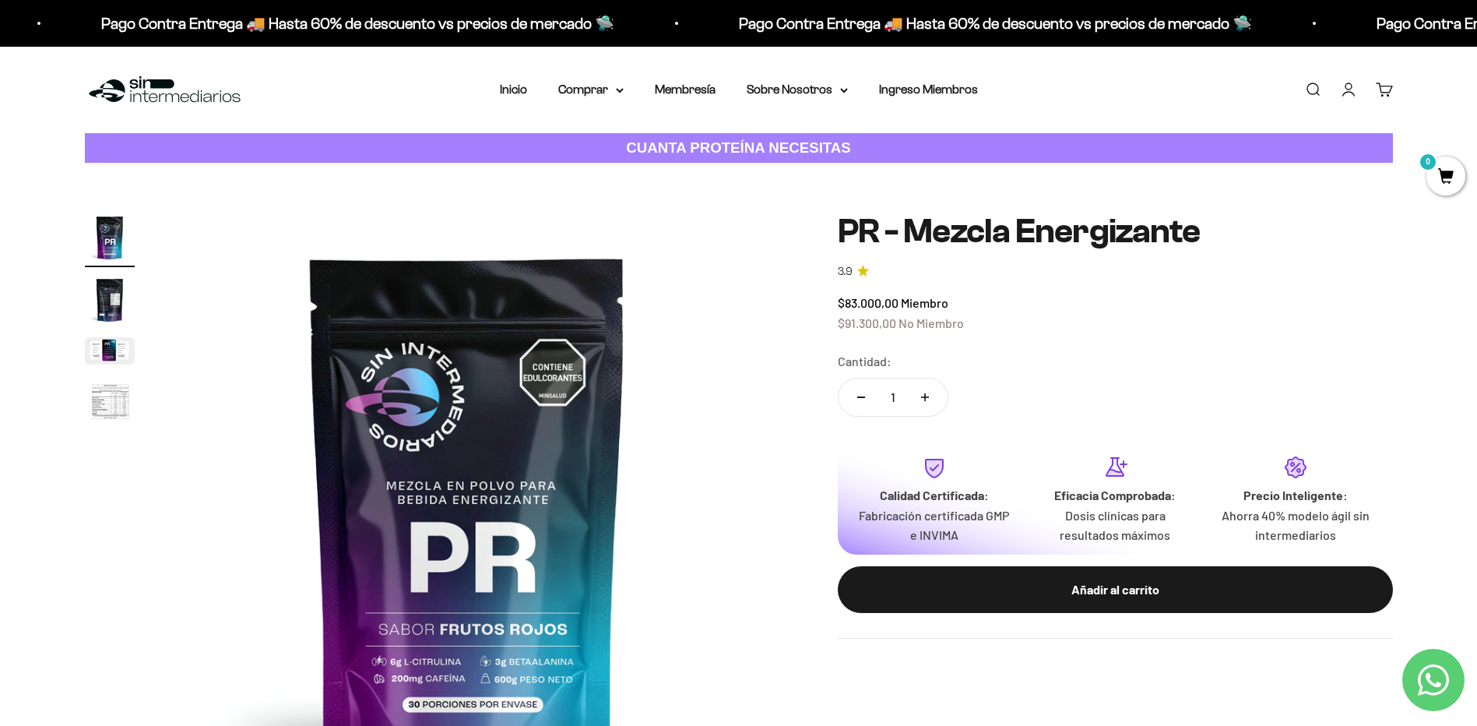
click at [126, 397] on img "Ir al artículo 4" at bounding box center [110, 402] width 50 height 51
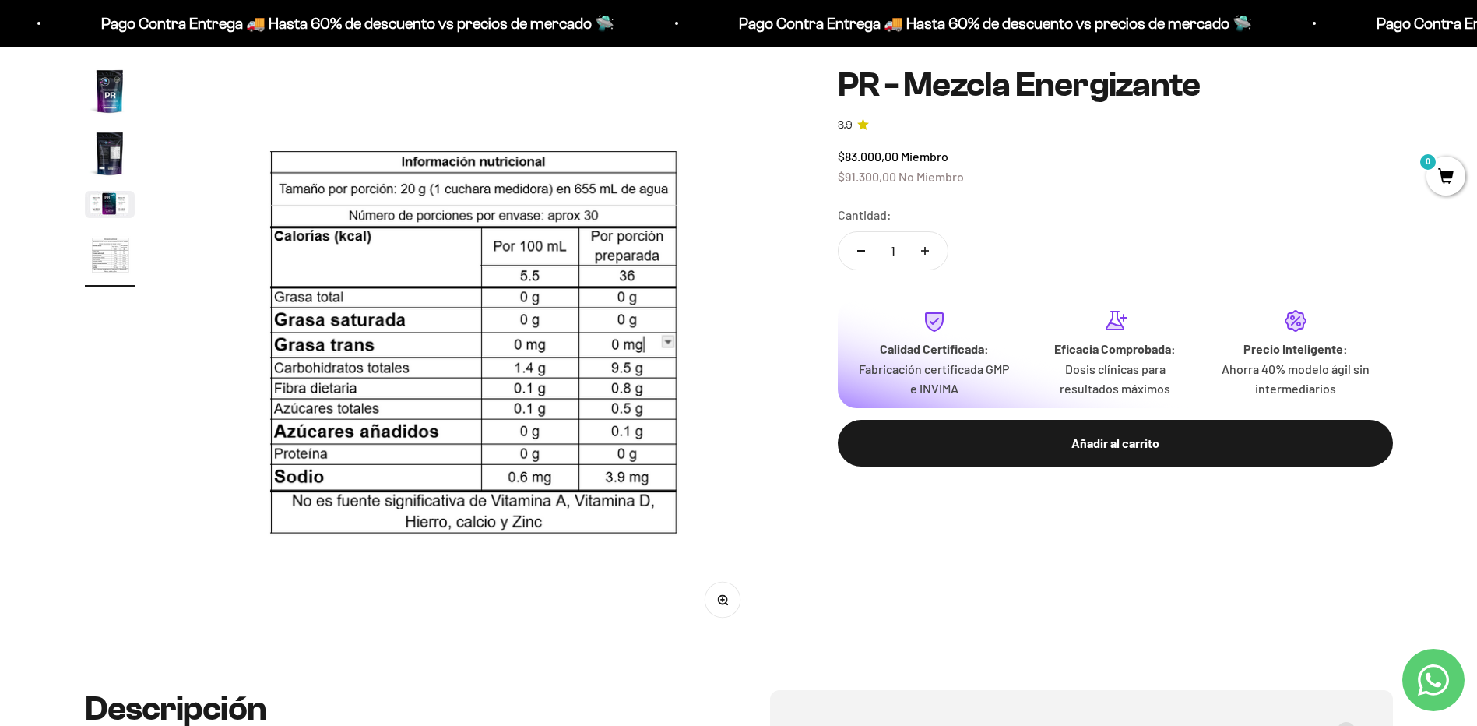
scroll to position [156, 0]
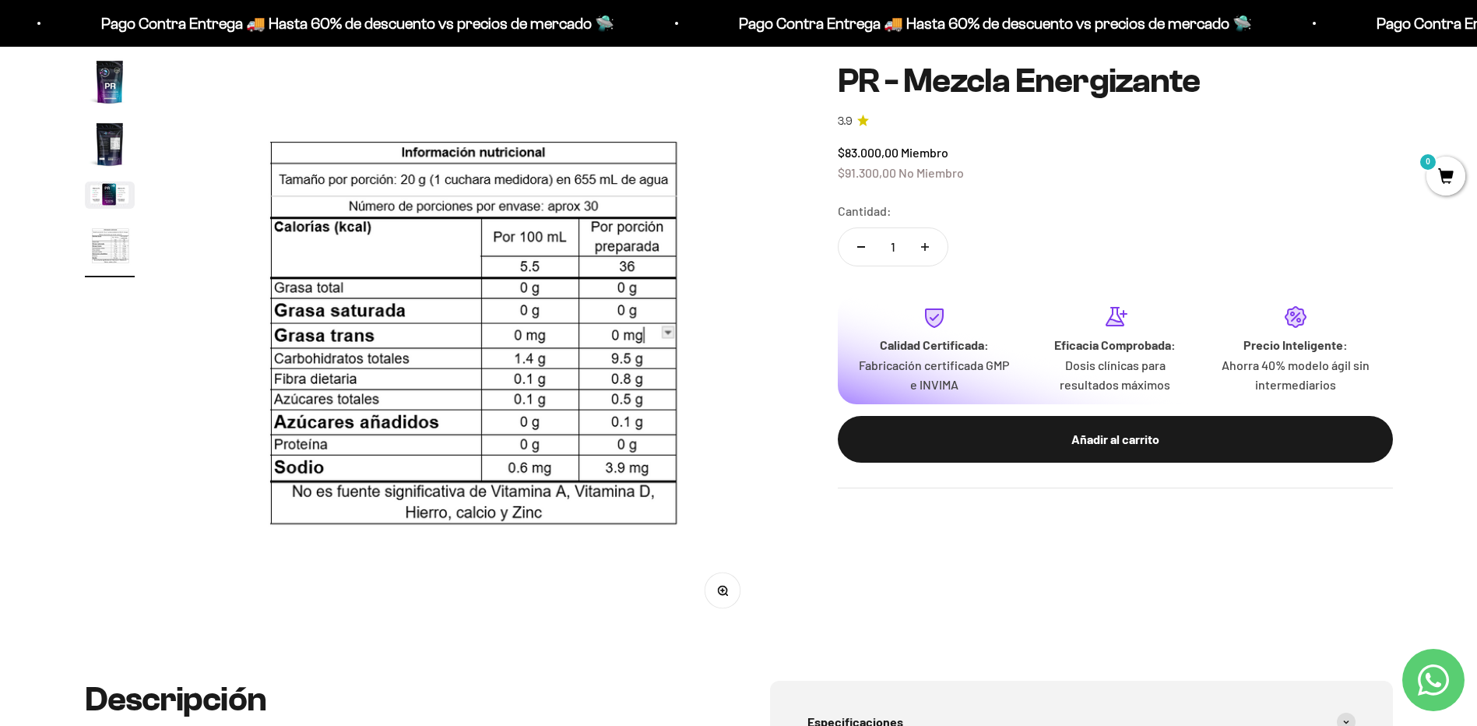
click at [93, 191] on img "Ir al artículo 3" at bounding box center [110, 194] width 50 height 27
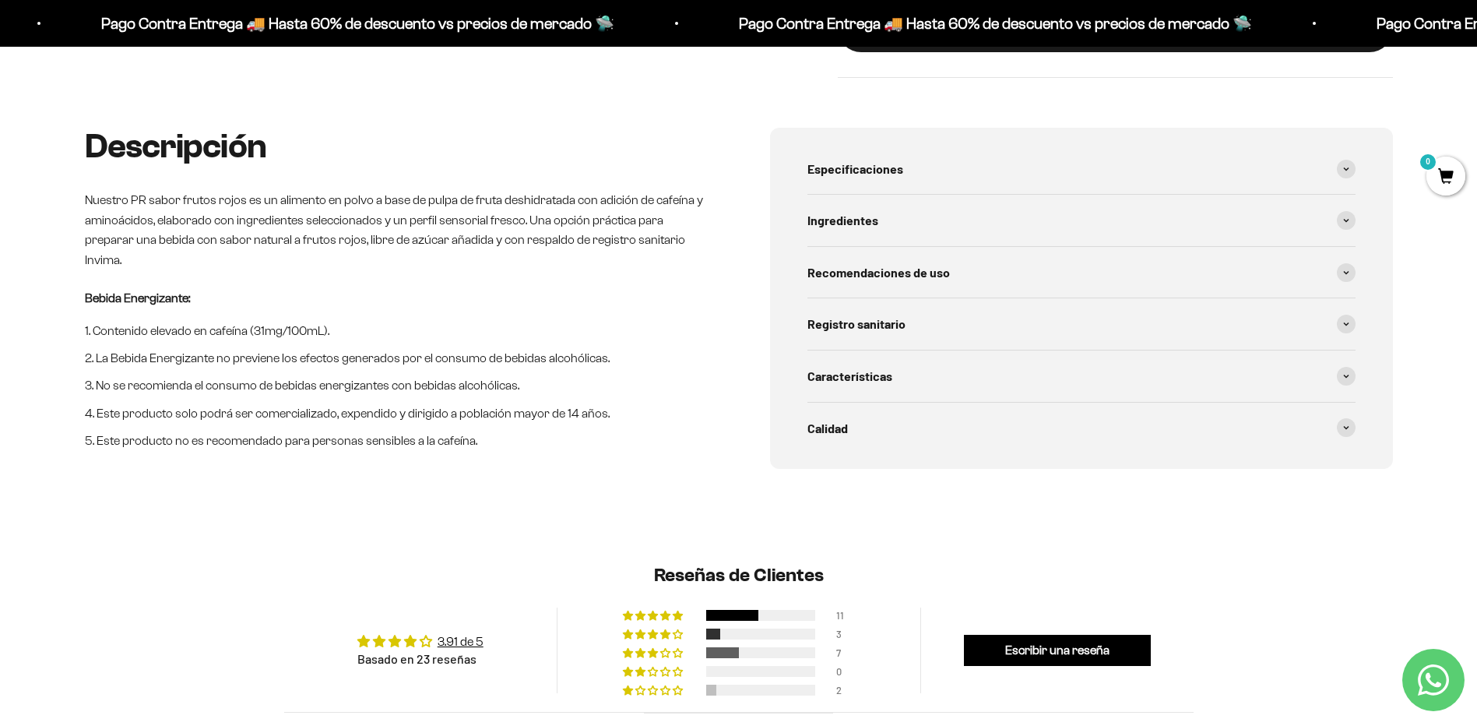
scroll to position [545, 0]
